Goal: Find specific page/section: Find specific page/section

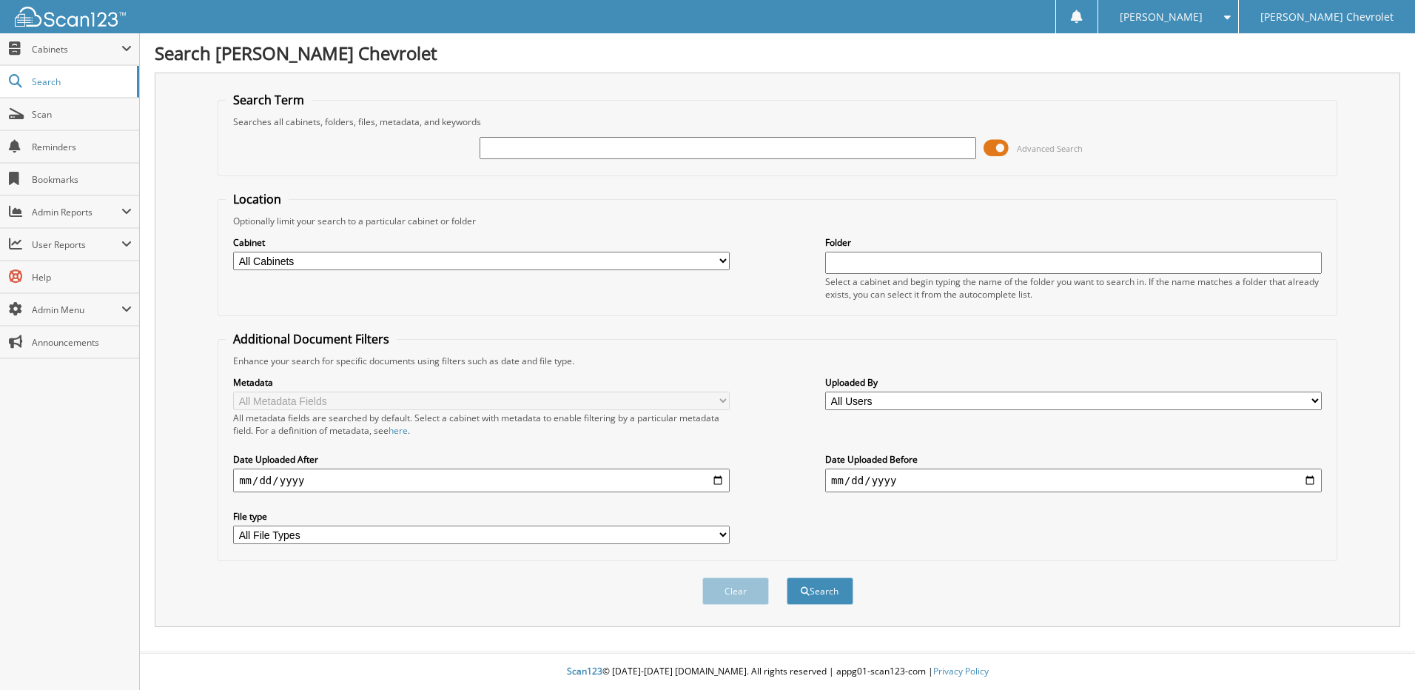
click at [722, 261] on select "All Cabinets ACCOUNTS PAYABLE ACCOUNTS RECEIVABLE BANK RECONCILIATION CAR DEALS…" at bounding box center [481, 261] width 497 height 19
select select "45421"
click at [233, 252] on select "All Cabinets ACCOUNTS PAYABLE ACCOUNTS RECEIVABLE BANK RECONCILIATION CAR DEALS…" at bounding box center [481, 261] width 497 height 19
click at [885, 261] on input "text" at bounding box center [1073, 263] width 497 height 22
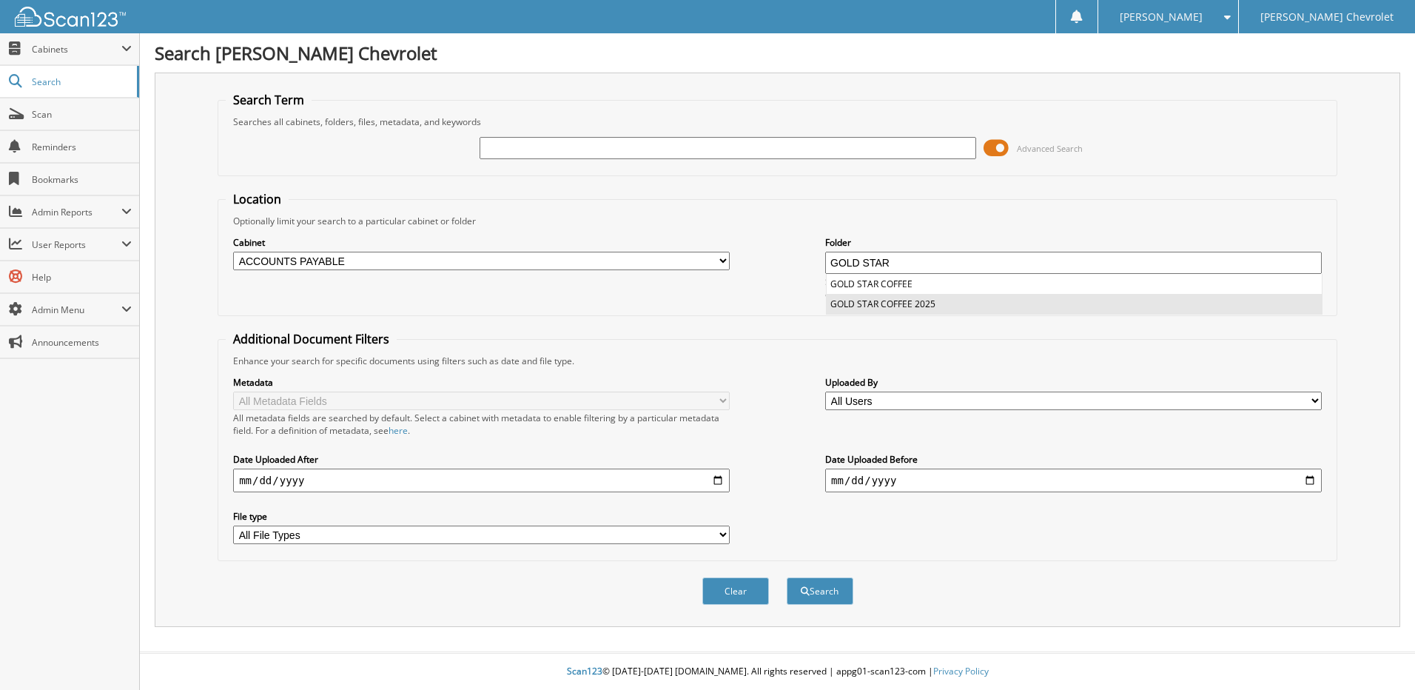
click at [882, 302] on li "GOLD STAR COFFEE 2025" at bounding box center [1074, 304] width 495 height 20
type input "GOLD STAR COFFEE 2025"
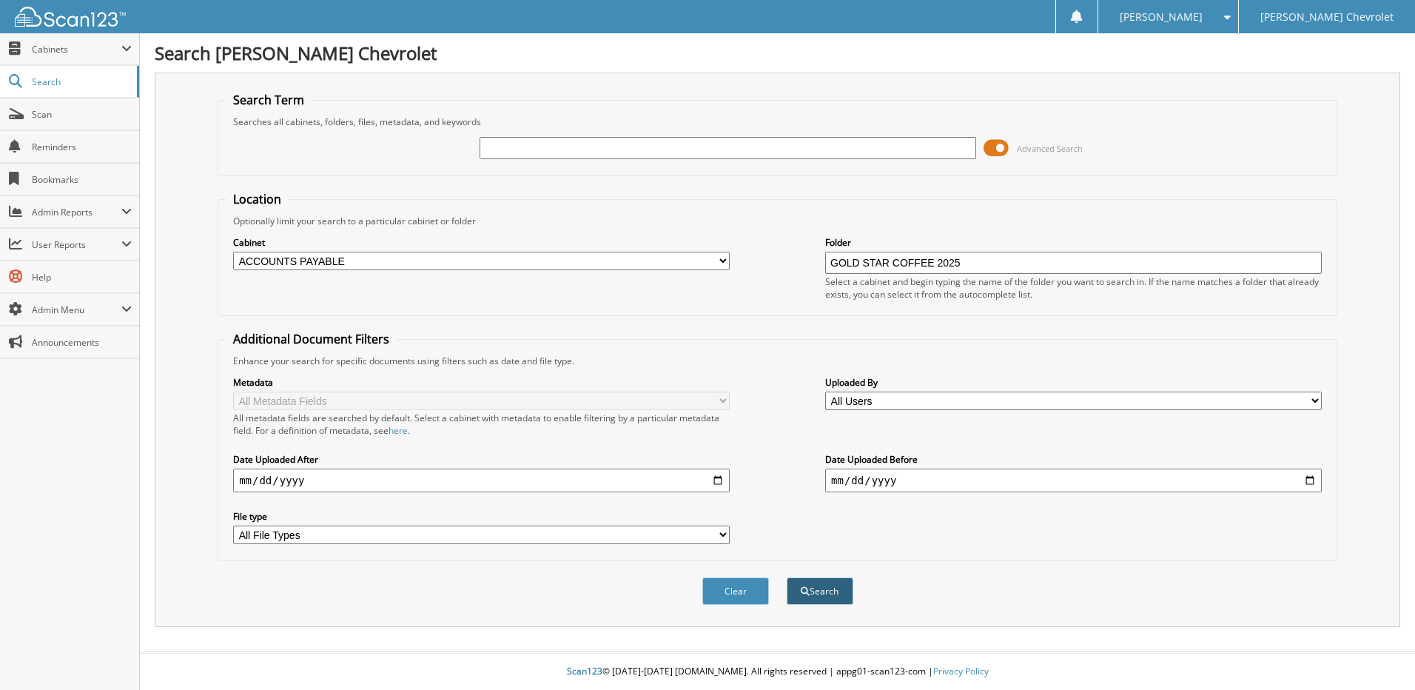
click at [823, 590] on button "Search" at bounding box center [820, 590] width 67 height 27
click at [523, 145] on input "text" at bounding box center [728, 148] width 497 height 22
type input "G"
type input "46971"
click at [812, 590] on button "Search" at bounding box center [820, 590] width 67 height 27
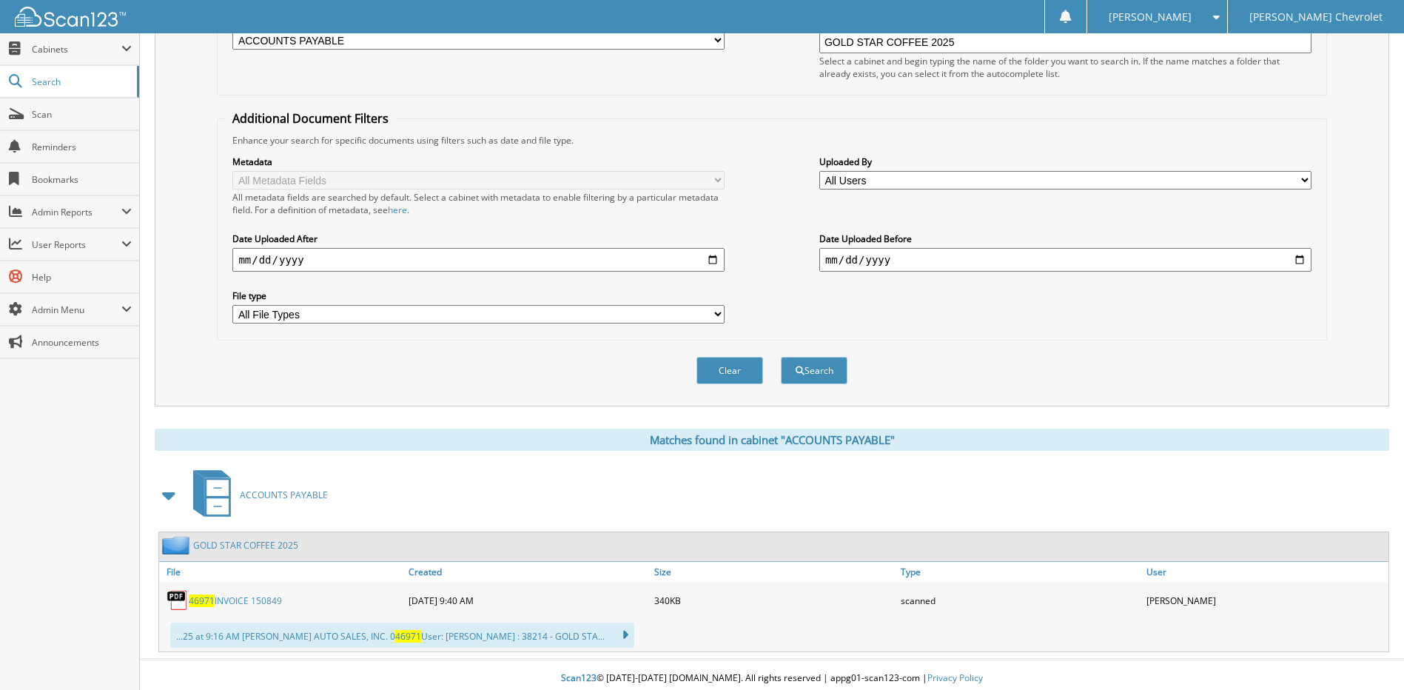
scroll to position [228, 0]
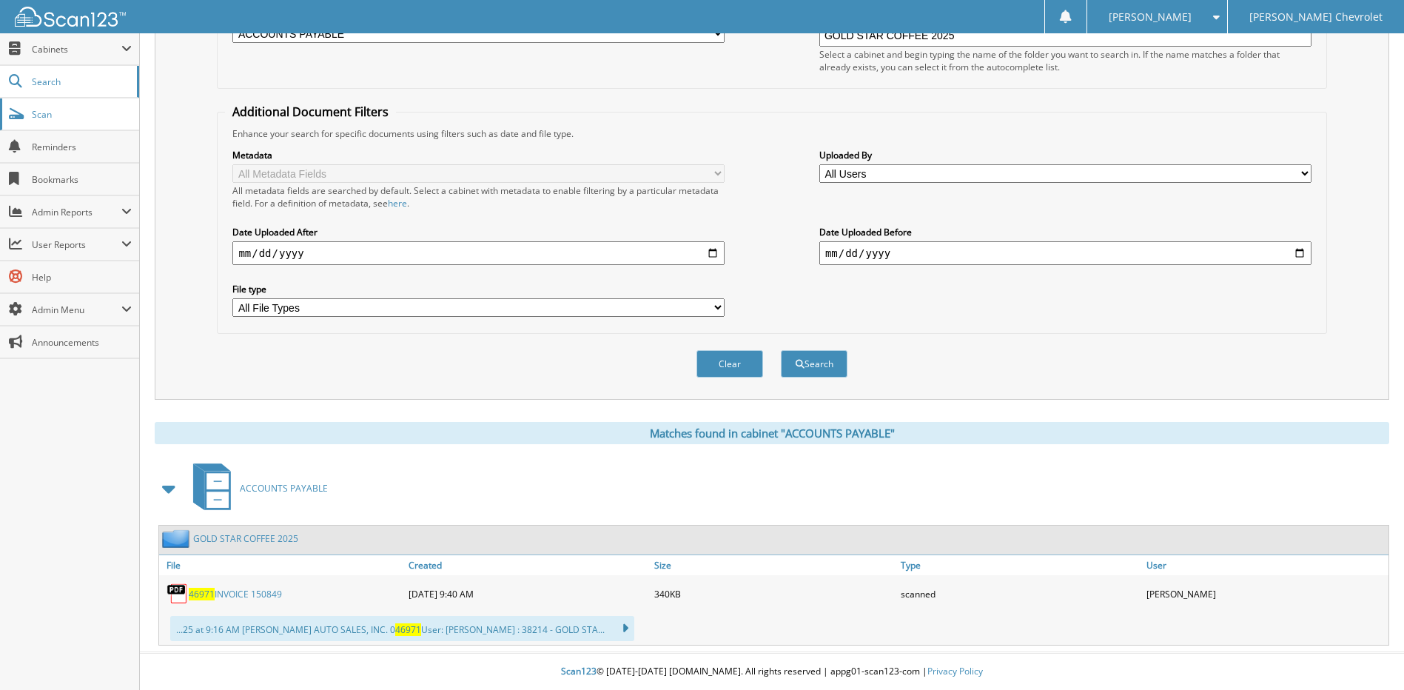
click at [47, 108] on span "Scan" at bounding box center [82, 114] width 100 height 13
